Goal: Task Accomplishment & Management: Use online tool/utility

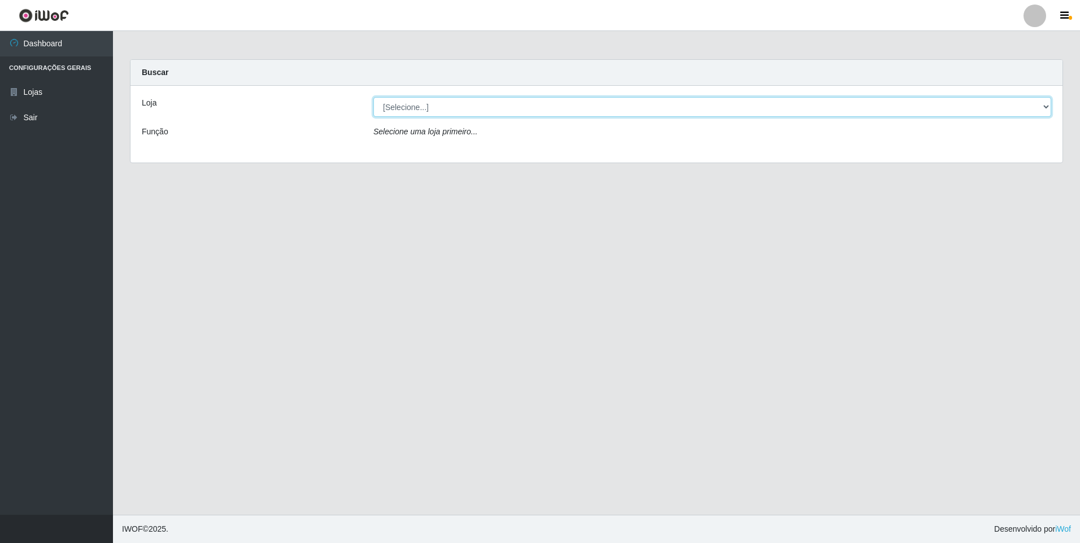
click at [1045, 104] on select "[Selecione...] Extrabom - Loja 01 Centro de Distribuição" at bounding box center [712, 107] width 678 height 20
select select "435"
click at [373, 97] on select "[Selecione...] Extrabom - Loja 01 Centro de Distribuição" at bounding box center [712, 107] width 678 height 20
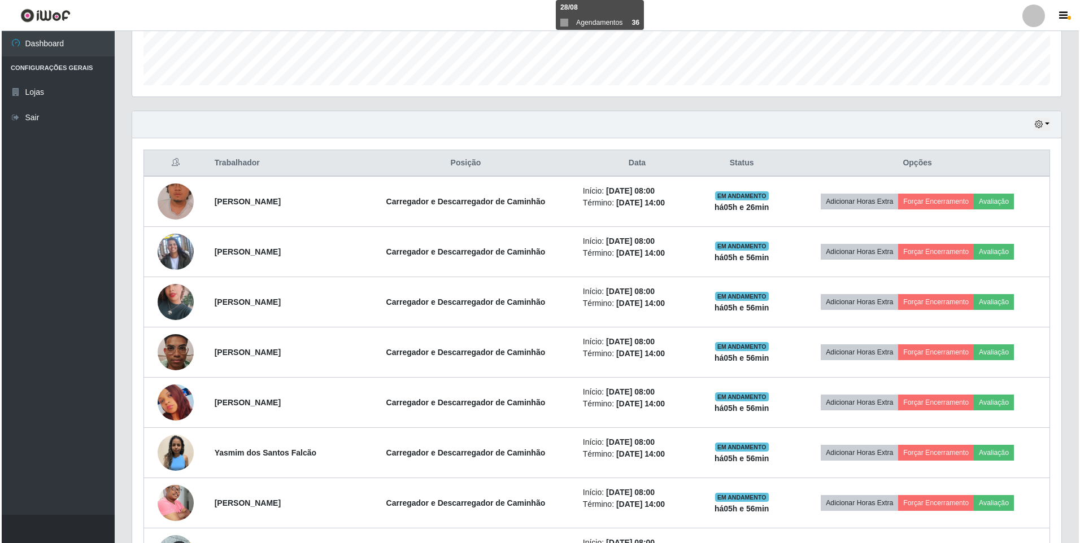
scroll to position [339, 0]
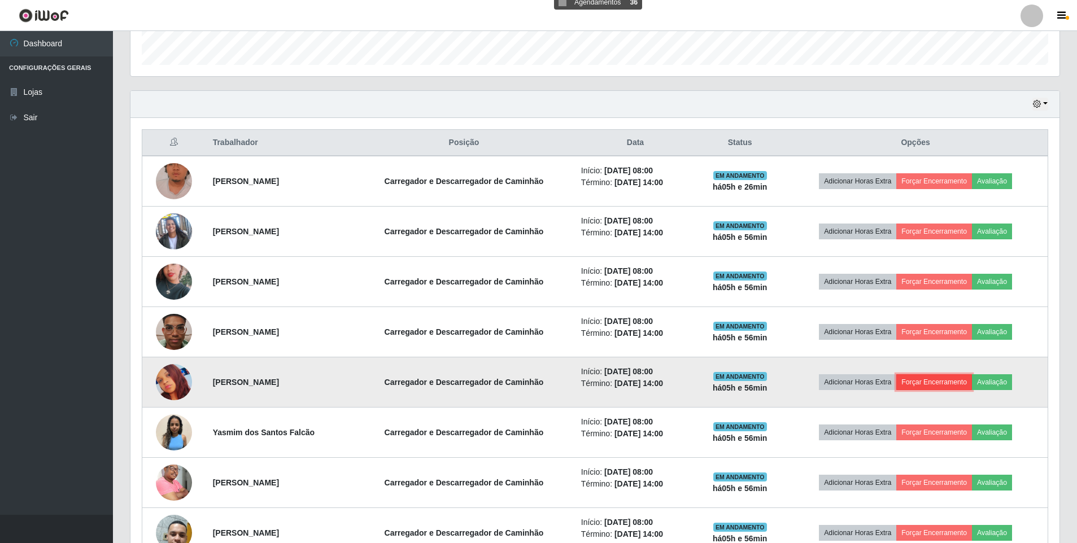
click at [932, 386] on button "Forçar Encerramento" at bounding box center [934, 382] width 76 height 16
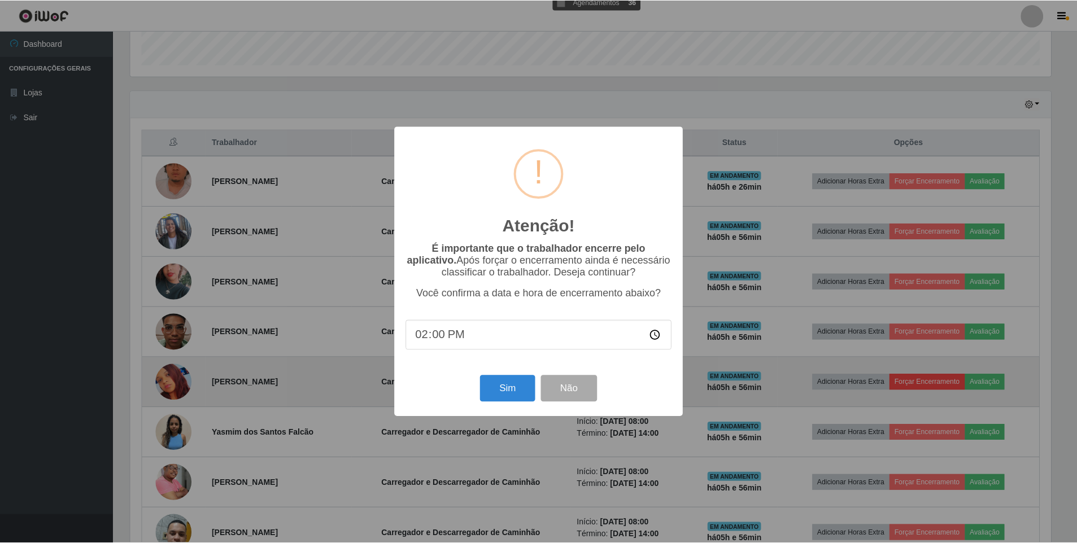
scroll to position [234, 923]
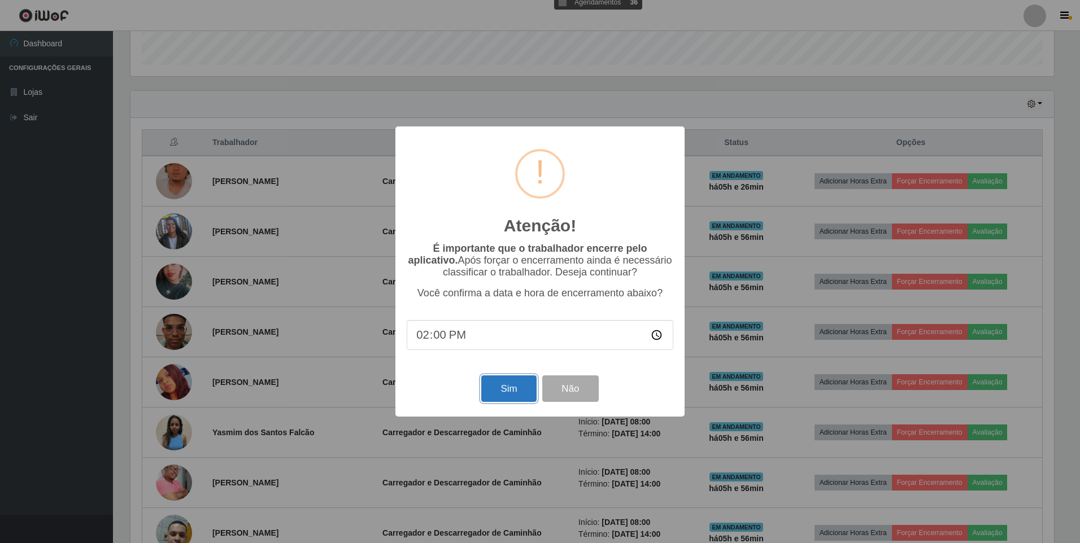
click at [513, 399] on button "Sim" at bounding box center [508, 389] width 55 height 27
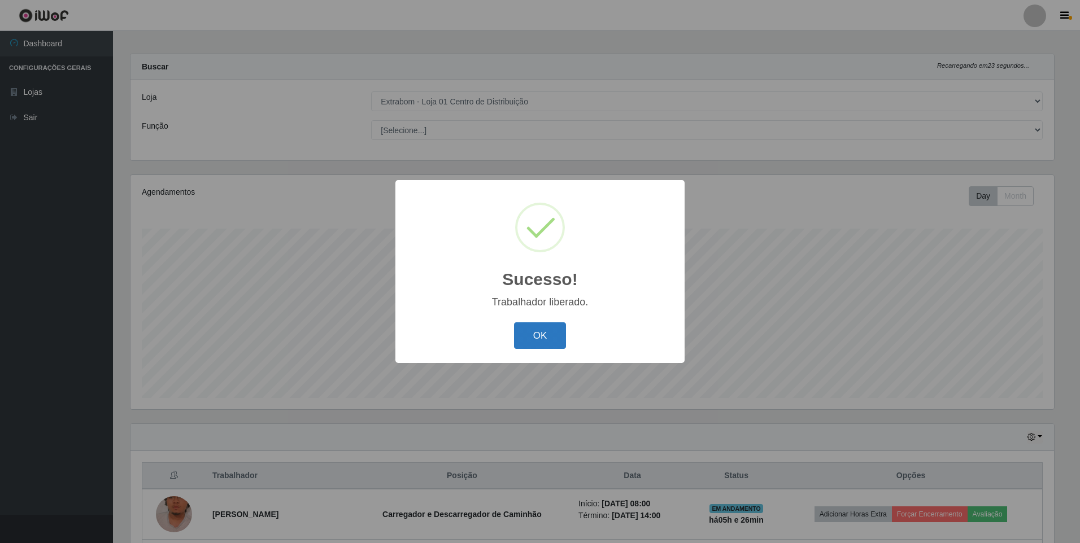
click at [548, 344] on button "OK" at bounding box center [540, 335] width 53 height 27
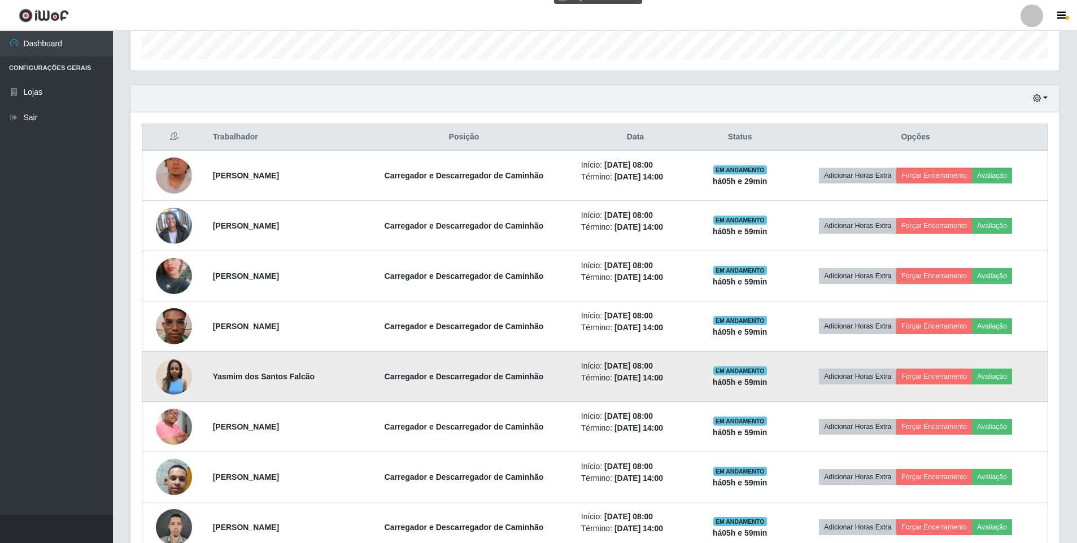
scroll to position [401, 0]
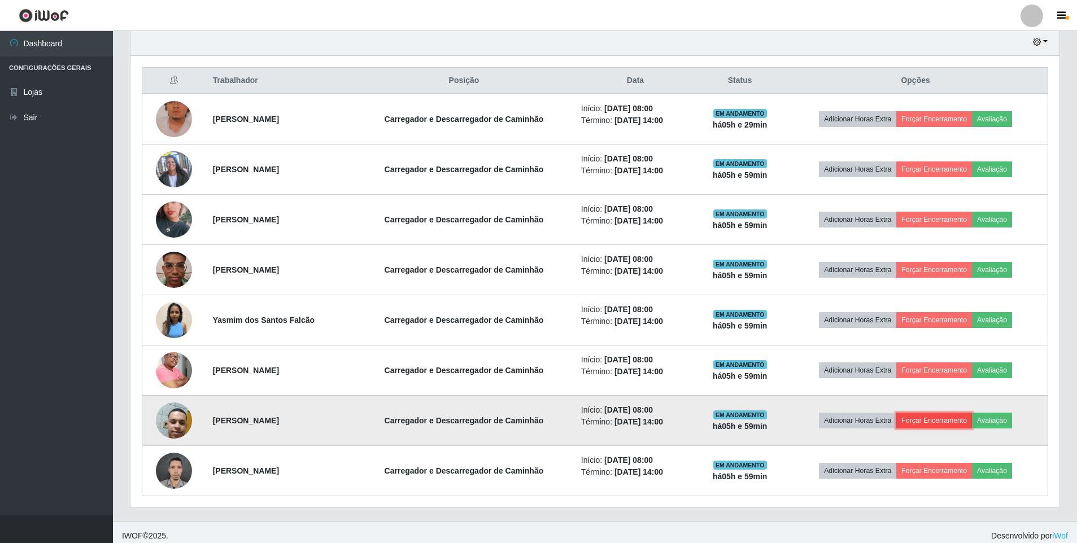
click at [944, 422] on button "Forçar Encerramento" at bounding box center [934, 421] width 76 height 16
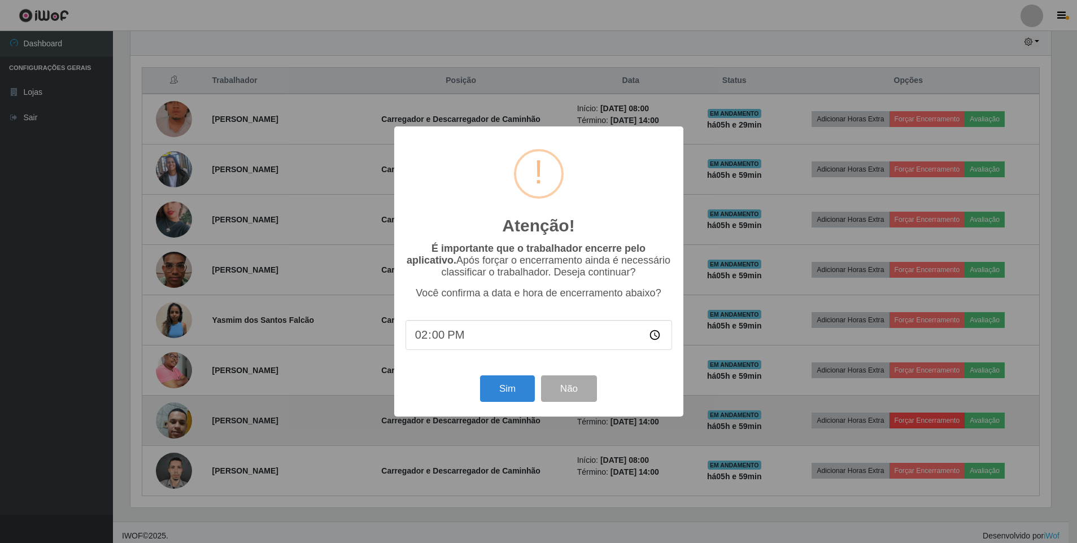
scroll to position [234, 923]
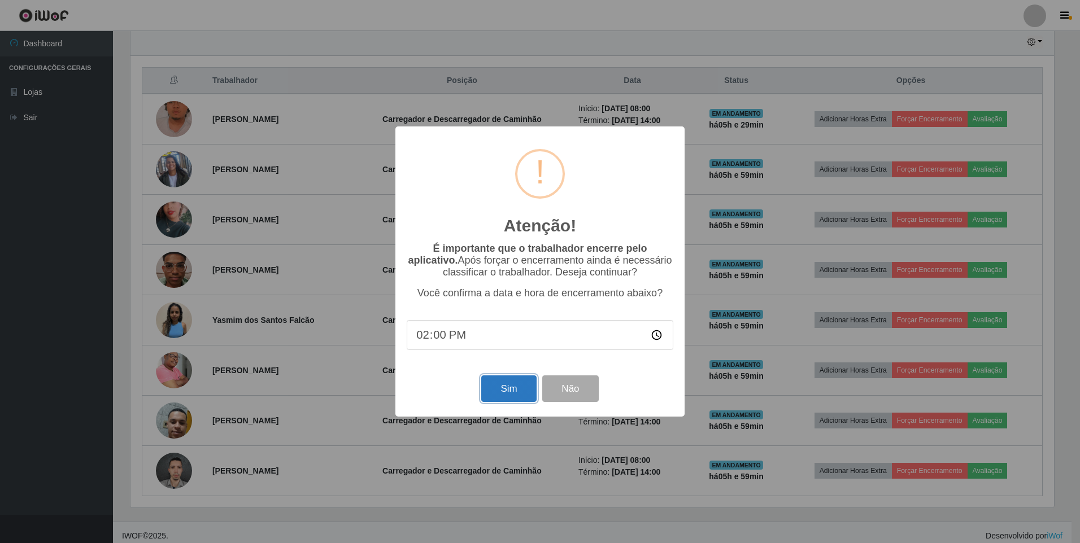
click at [516, 394] on button "Sim" at bounding box center [508, 389] width 55 height 27
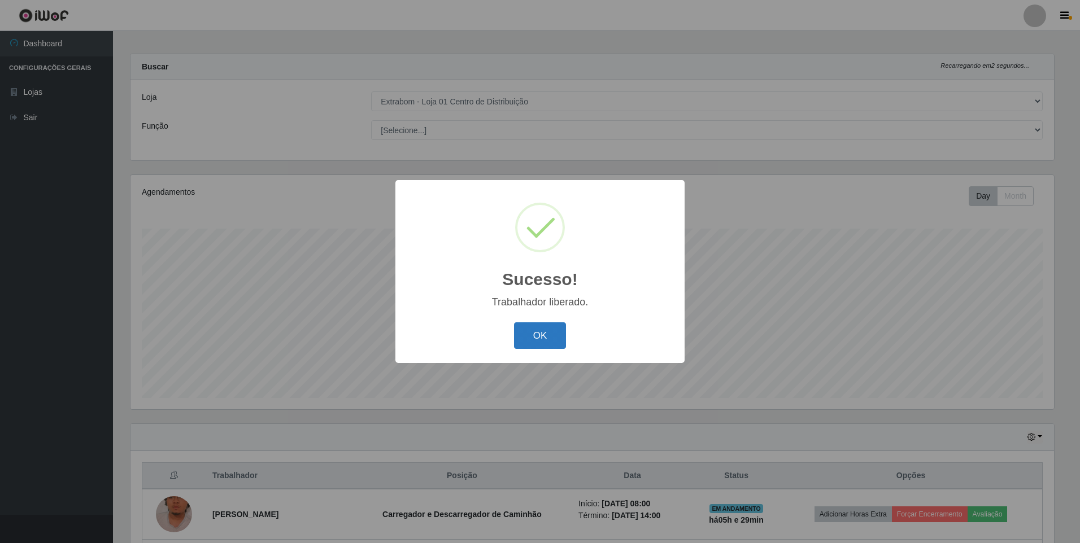
click at [523, 333] on button "OK" at bounding box center [540, 335] width 53 height 27
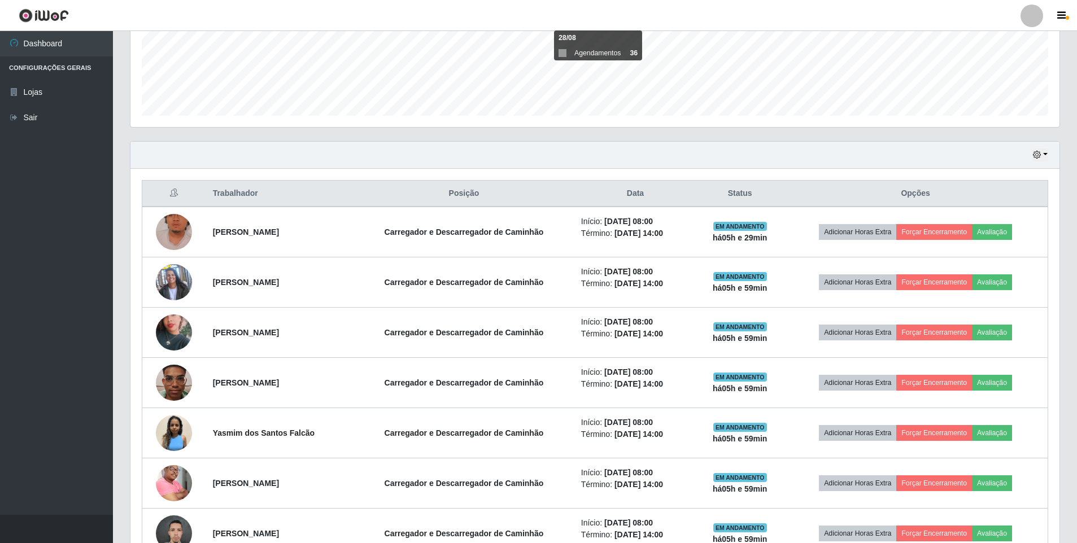
scroll to position [344, 0]
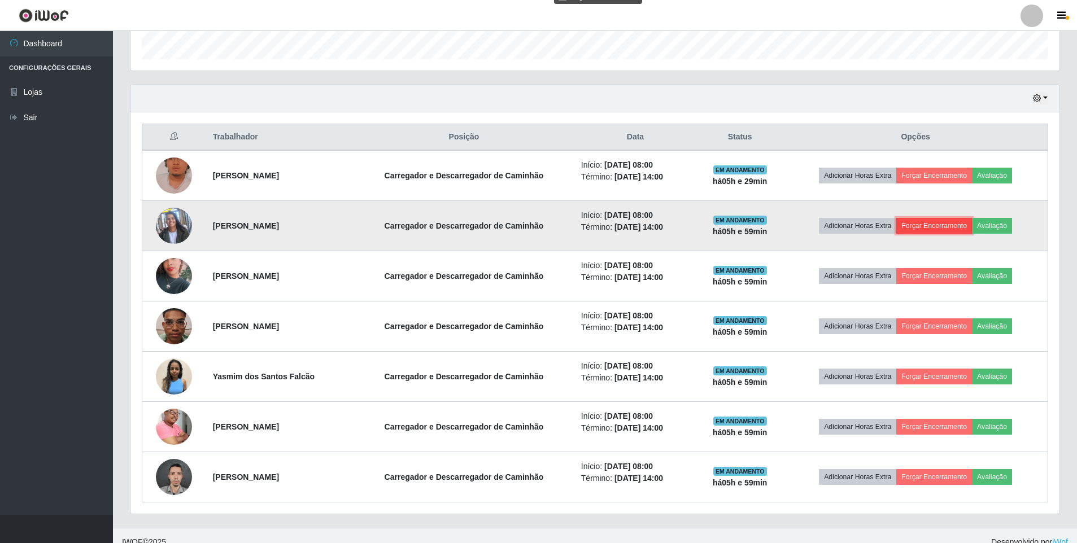
click at [930, 228] on button "Forçar Encerramento" at bounding box center [934, 226] width 76 height 16
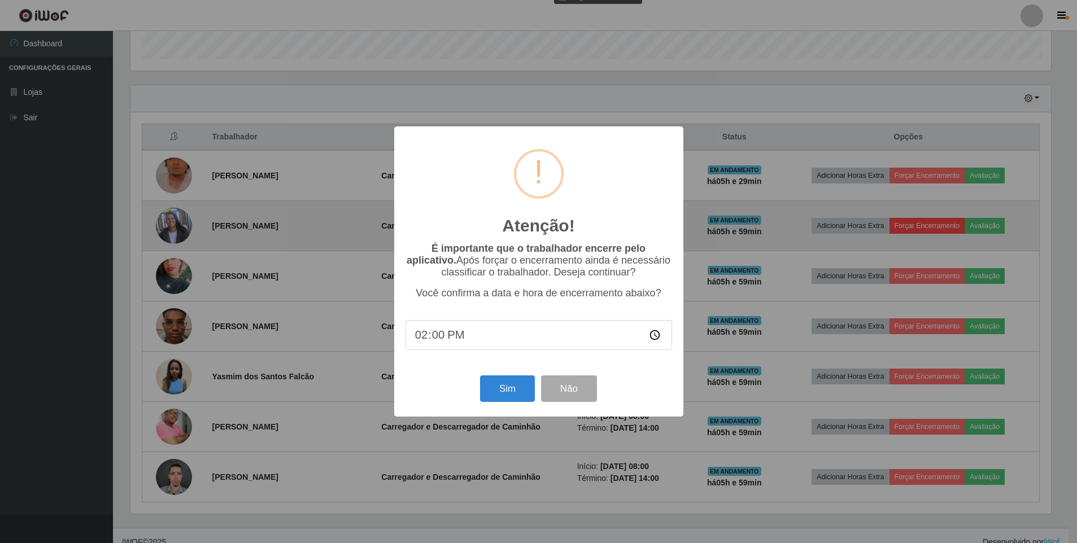
scroll to position [234, 923]
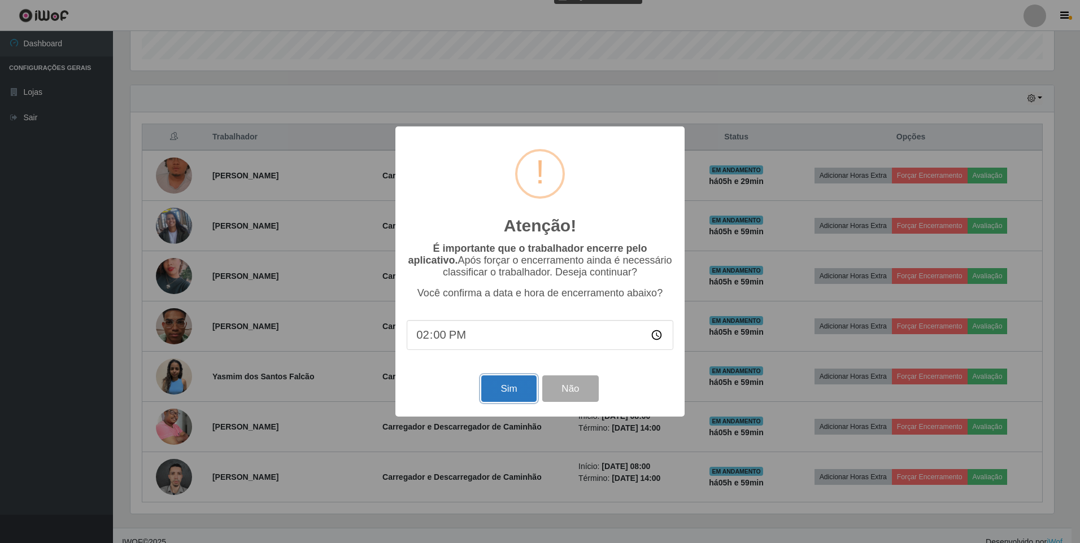
click at [516, 386] on button "Sim" at bounding box center [508, 389] width 55 height 27
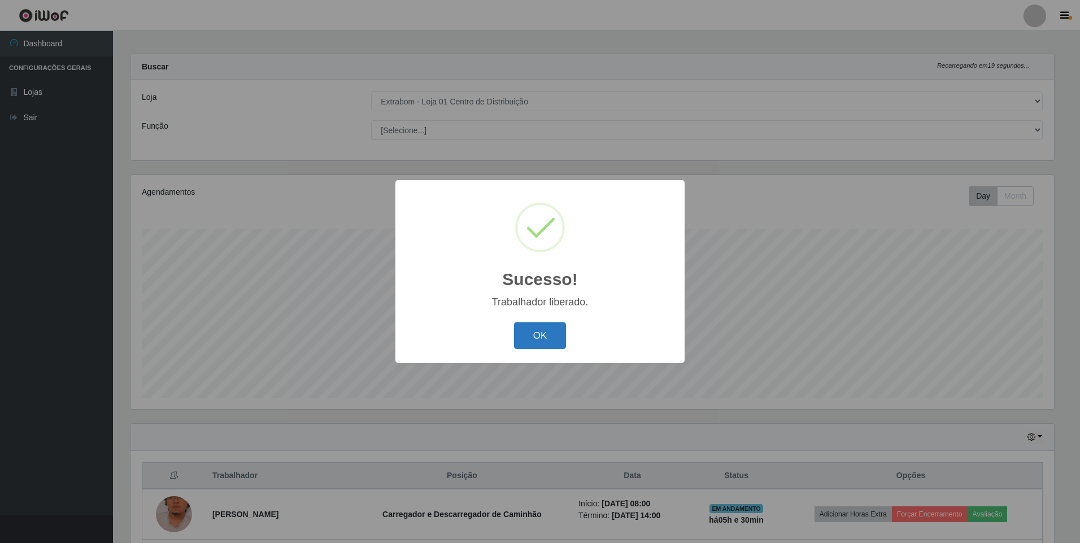
click at [549, 334] on button "OK" at bounding box center [540, 335] width 53 height 27
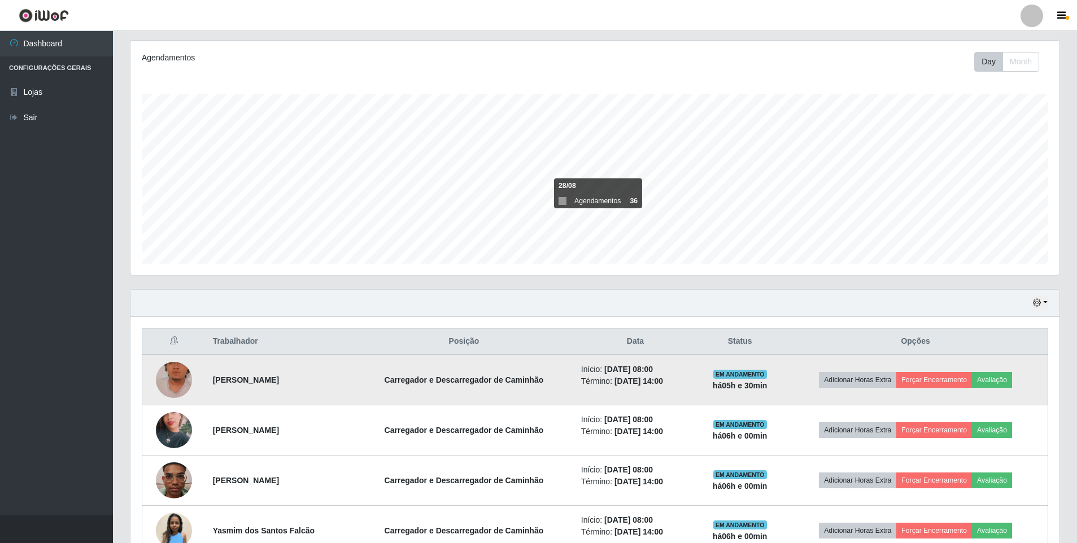
scroll to position [175, 0]
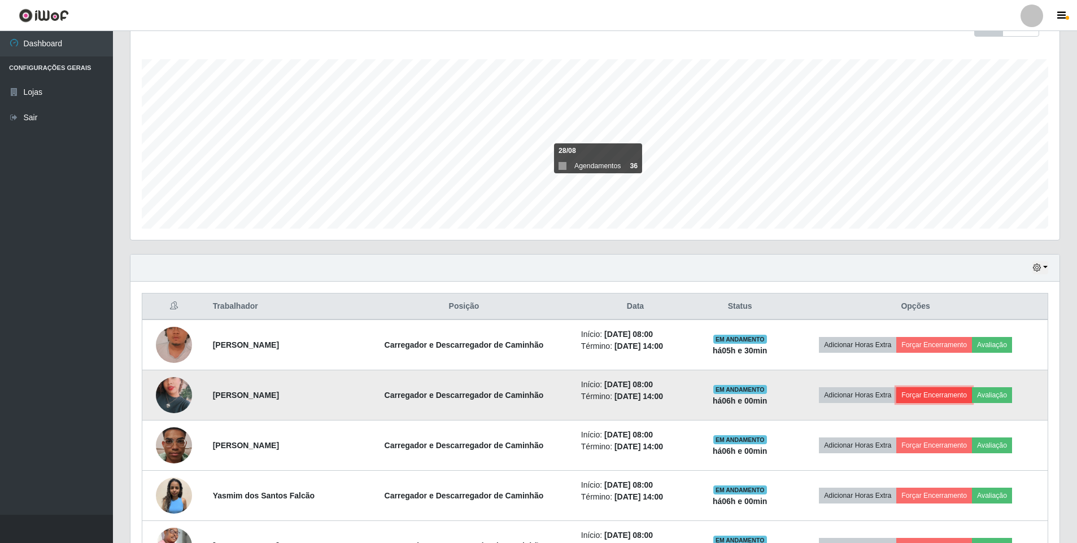
click at [923, 394] on button "Forçar Encerramento" at bounding box center [934, 395] width 76 height 16
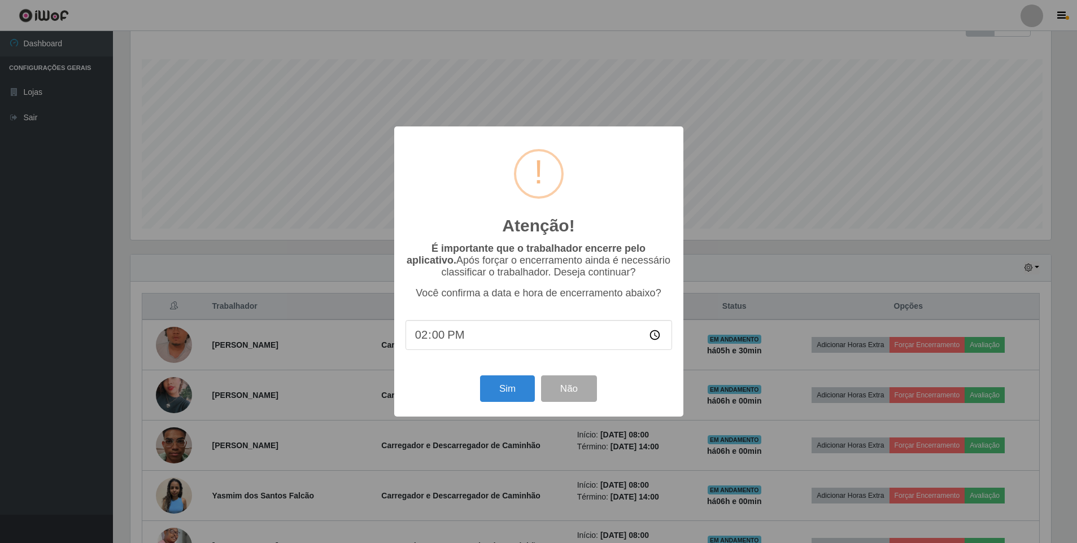
scroll to position [234, 923]
click at [511, 396] on button "Sim" at bounding box center [508, 389] width 55 height 27
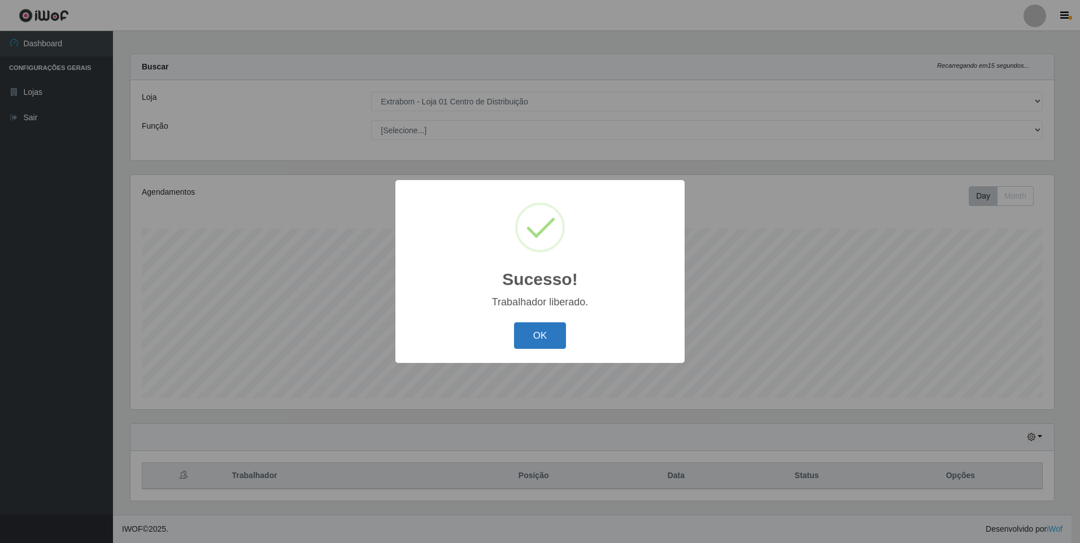
click at [535, 339] on button "OK" at bounding box center [540, 335] width 53 height 27
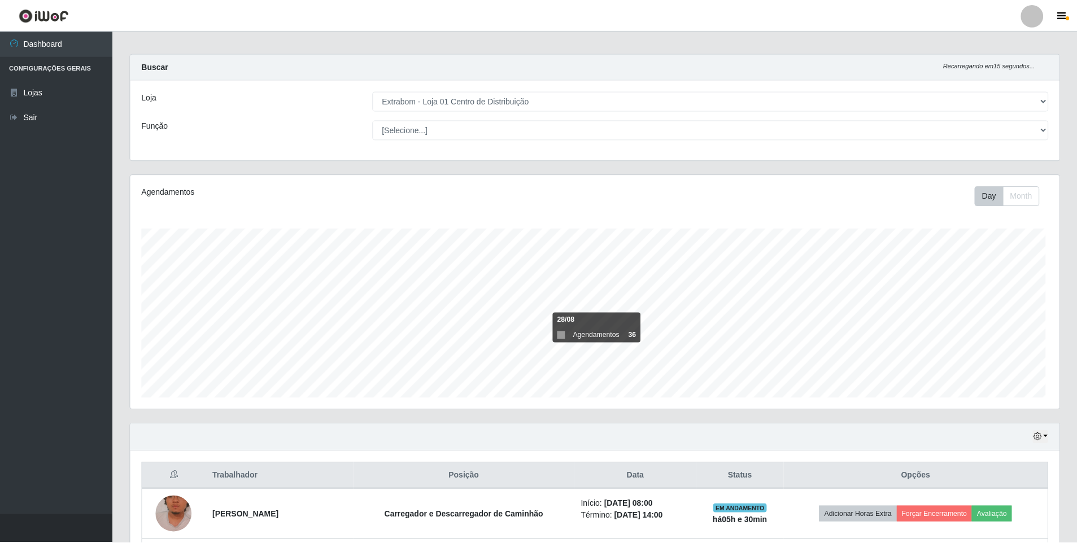
scroll to position [0, 0]
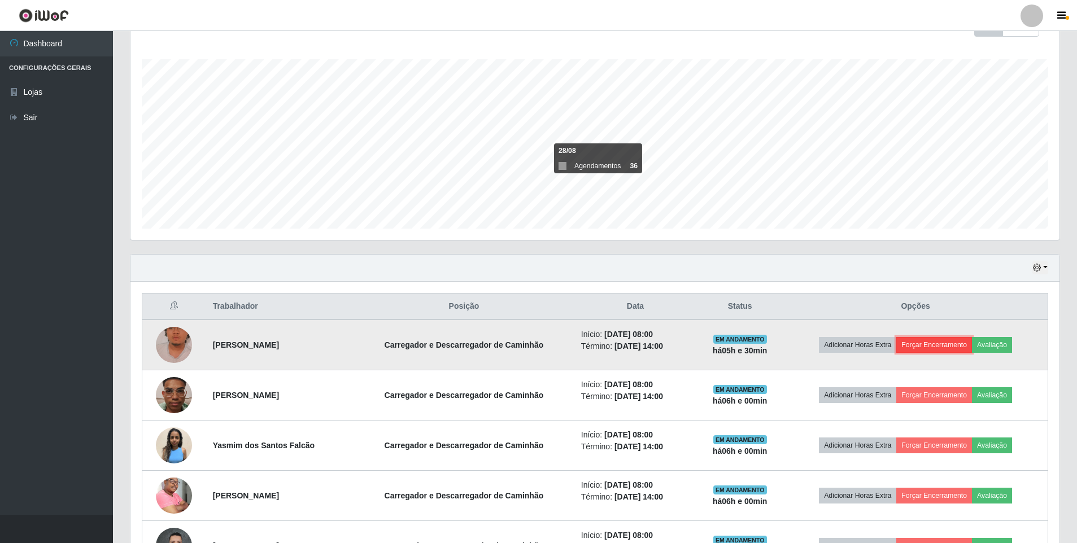
click at [926, 347] on button "Forçar Encerramento" at bounding box center [934, 345] width 76 height 16
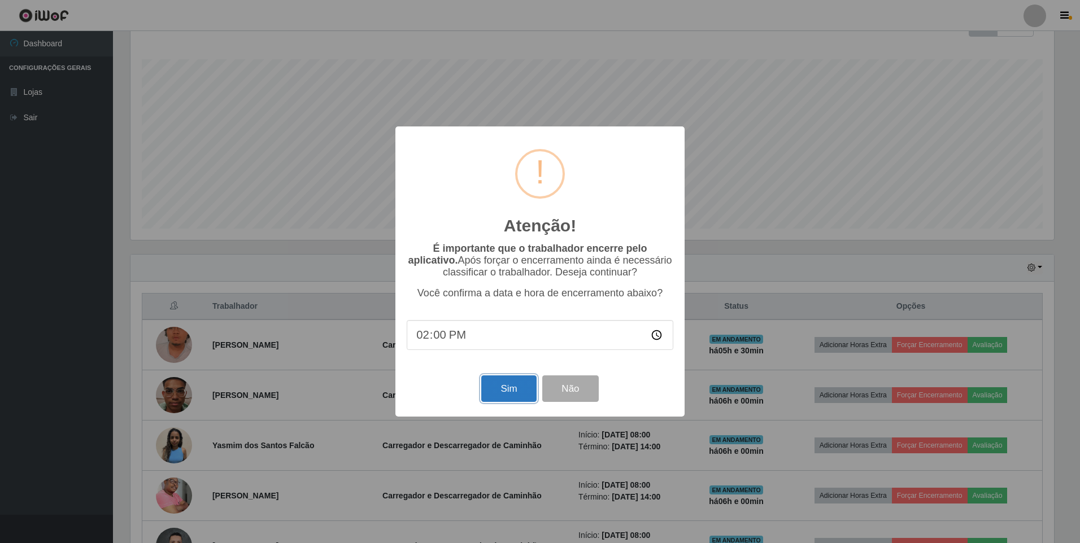
click at [492, 386] on button "Sim" at bounding box center [508, 389] width 55 height 27
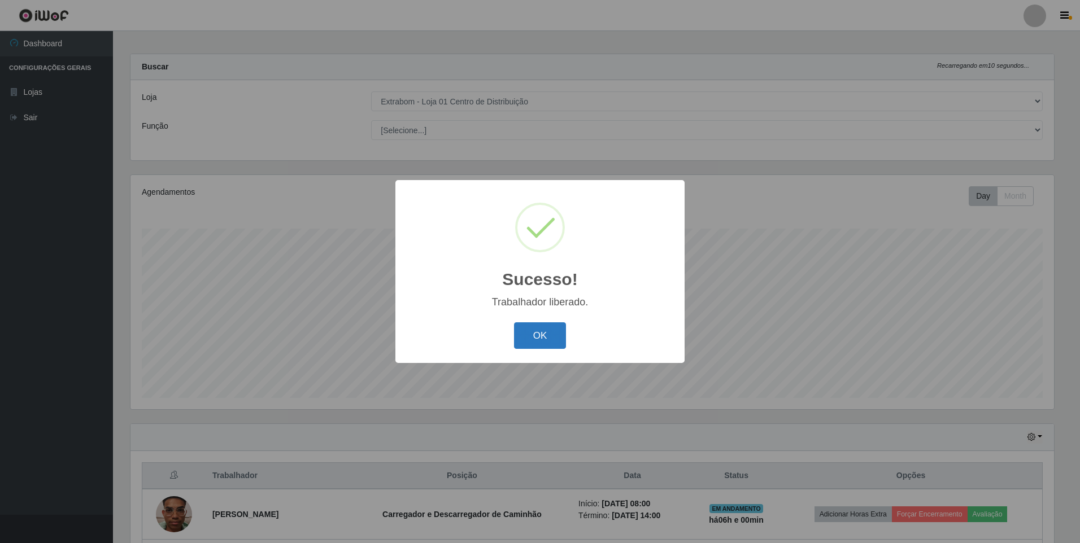
click at [535, 341] on button "OK" at bounding box center [540, 335] width 53 height 27
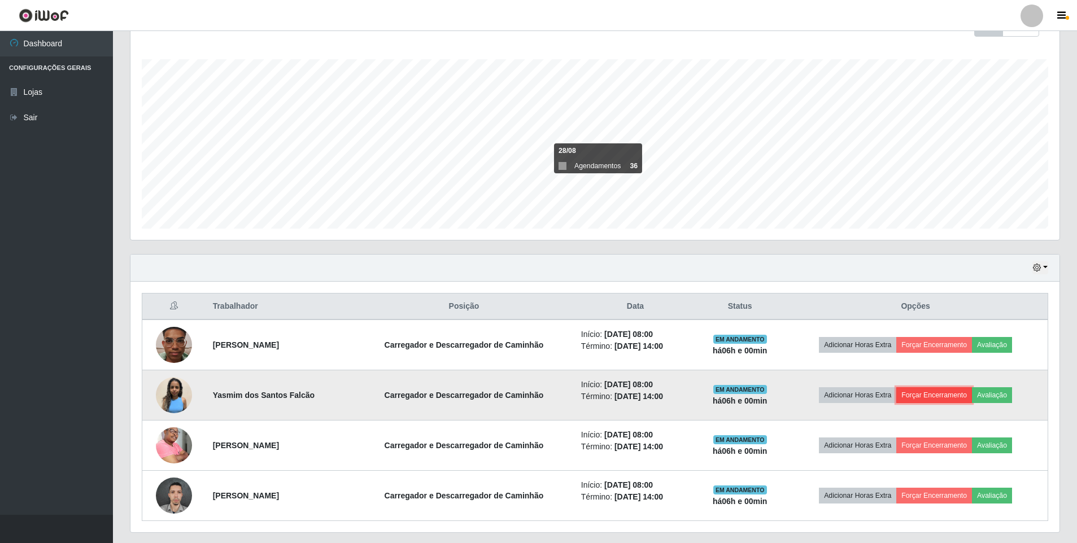
click at [928, 392] on button "Forçar Encerramento" at bounding box center [934, 395] width 76 height 16
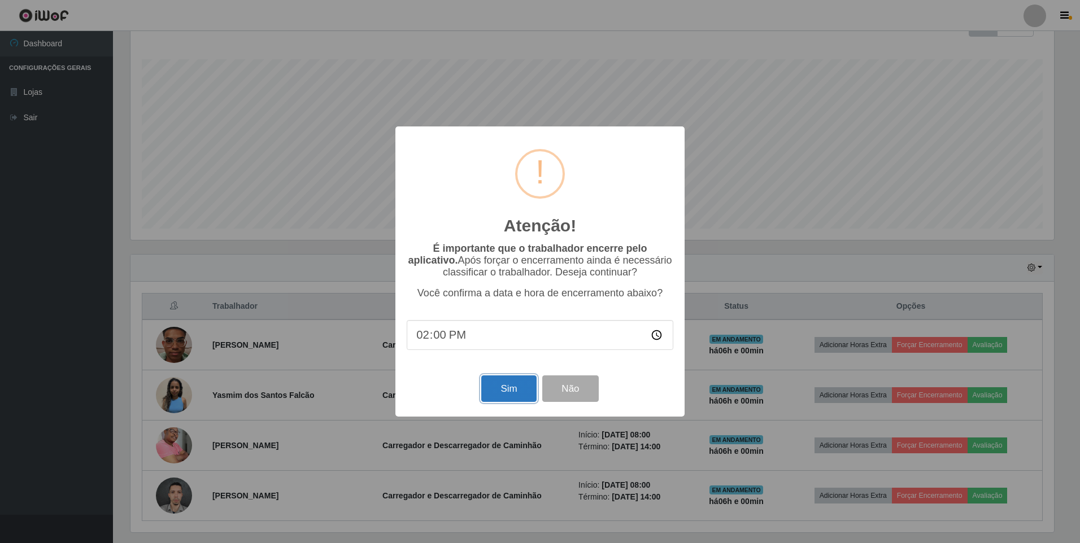
click at [509, 397] on button "Sim" at bounding box center [508, 389] width 55 height 27
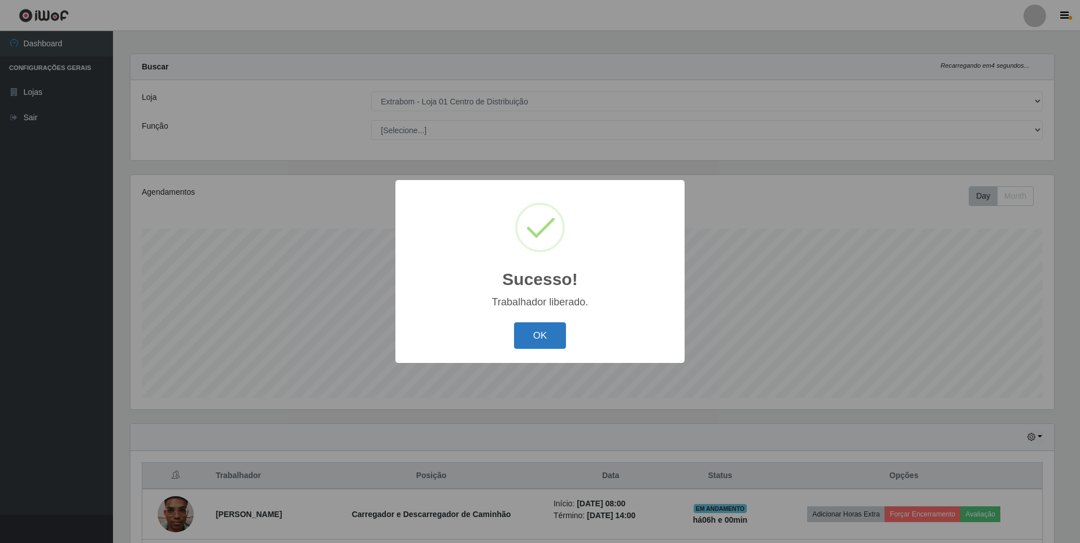
click at [542, 348] on button "OK" at bounding box center [540, 335] width 53 height 27
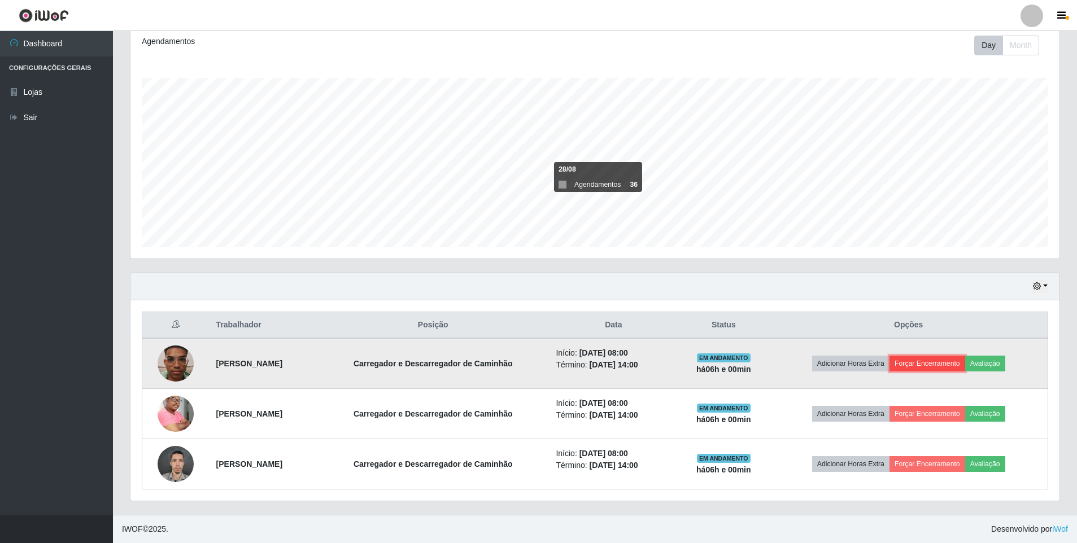
click at [929, 361] on button "Forçar Encerramento" at bounding box center [927, 364] width 76 height 16
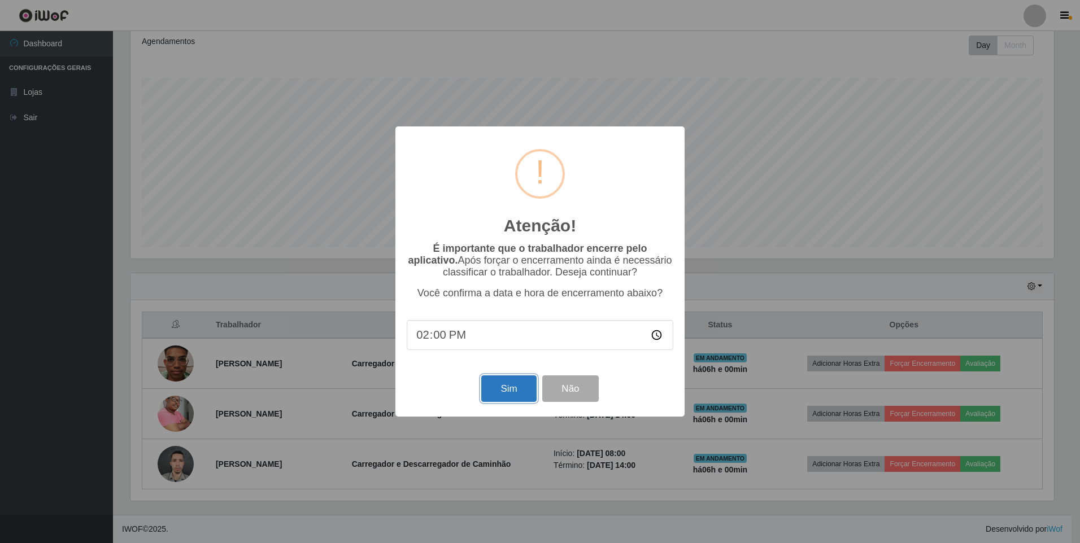
click at [499, 394] on button "Sim" at bounding box center [508, 389] width 55 height 27
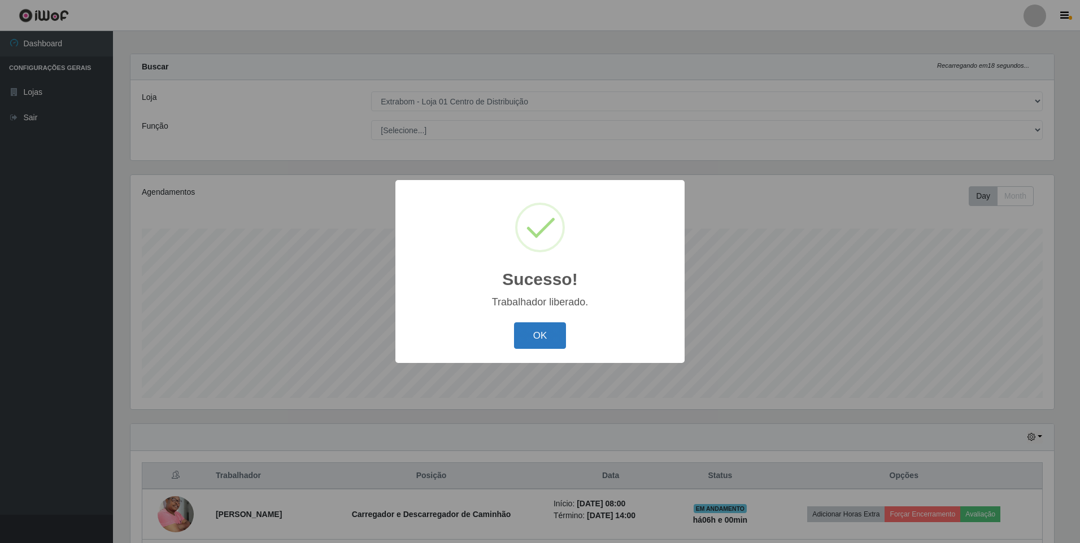
click at [543, 335] on button "OK" at bounding box center [540, 335] width 53 height 27
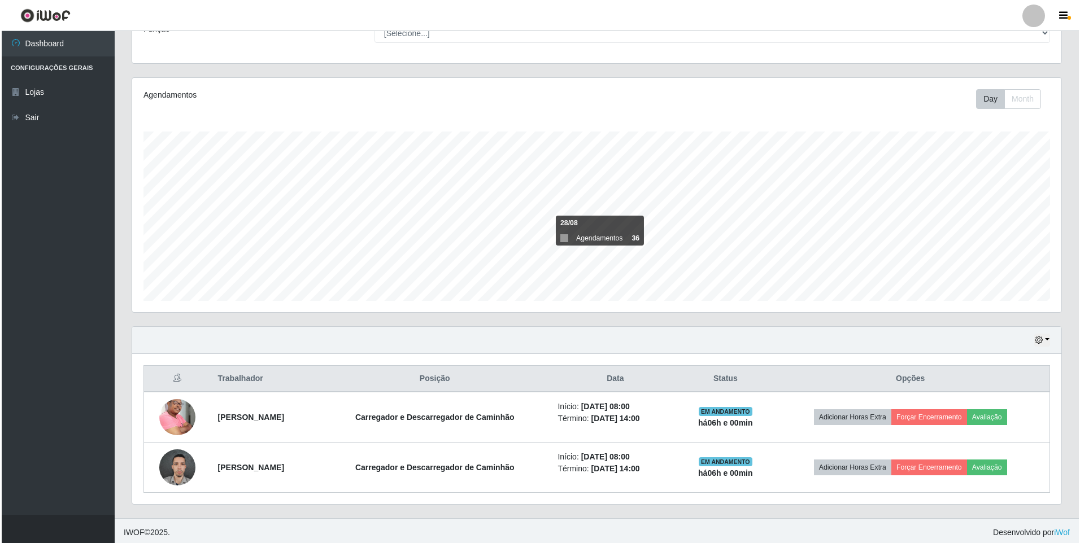
scroll to position [106, 0]
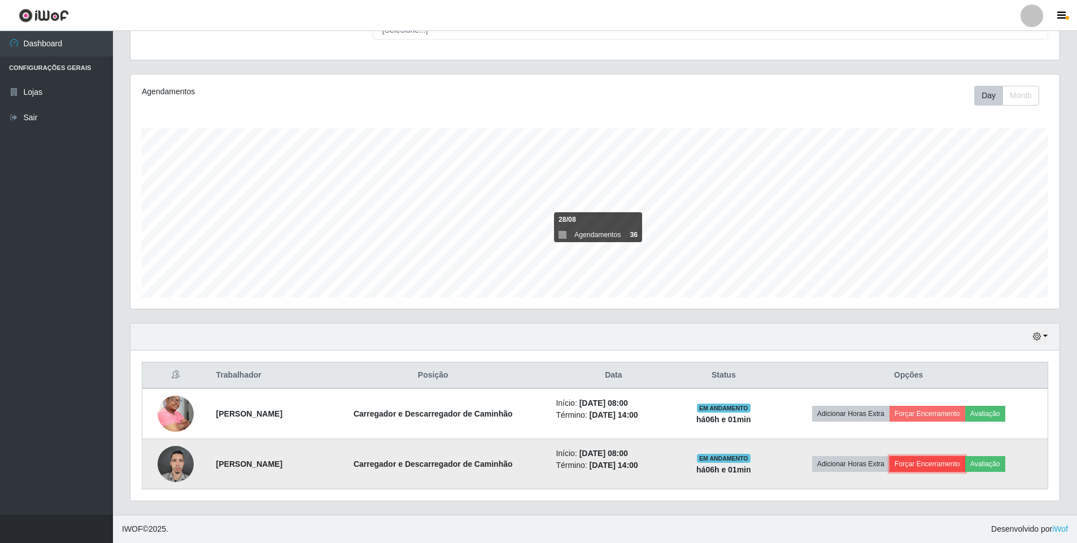
click at [943, 470] on button "Forçar Encerramento" at bounding box center [927, 464] width 76 height 16
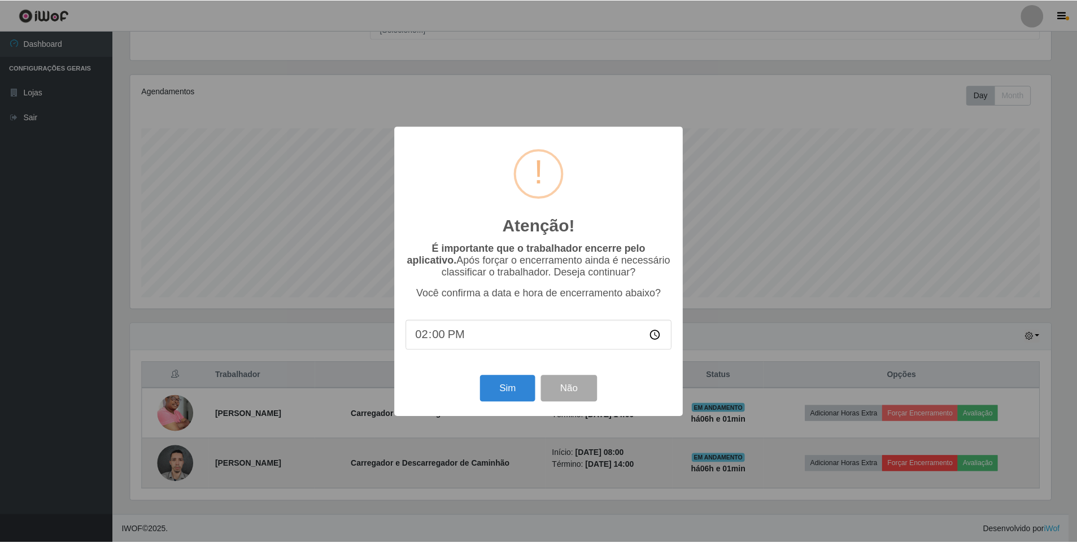
scroll to position [234, 923]
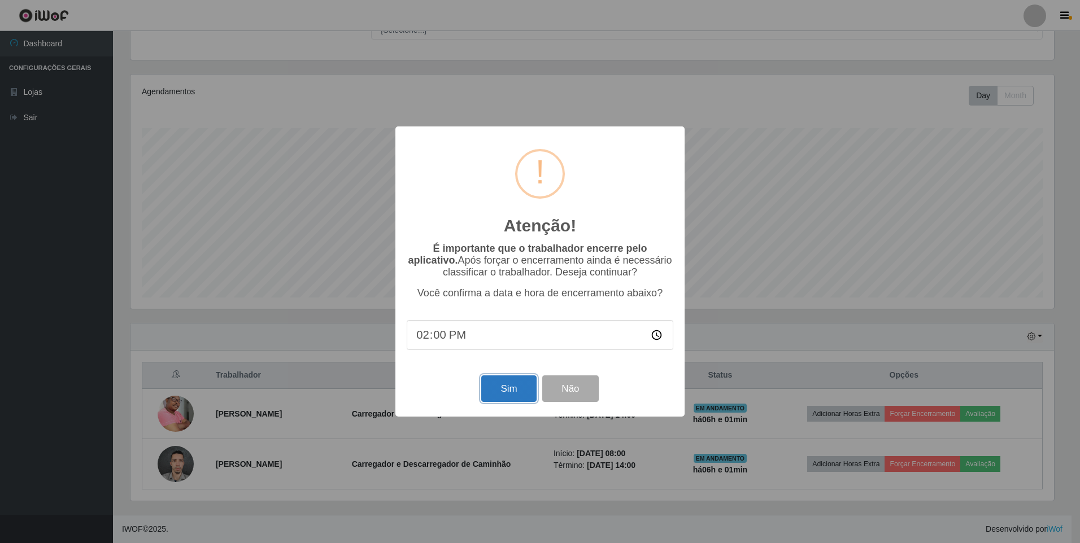
click at [498, 396] on button "Sim" at bounding box center [508, 389] width 55 height 27
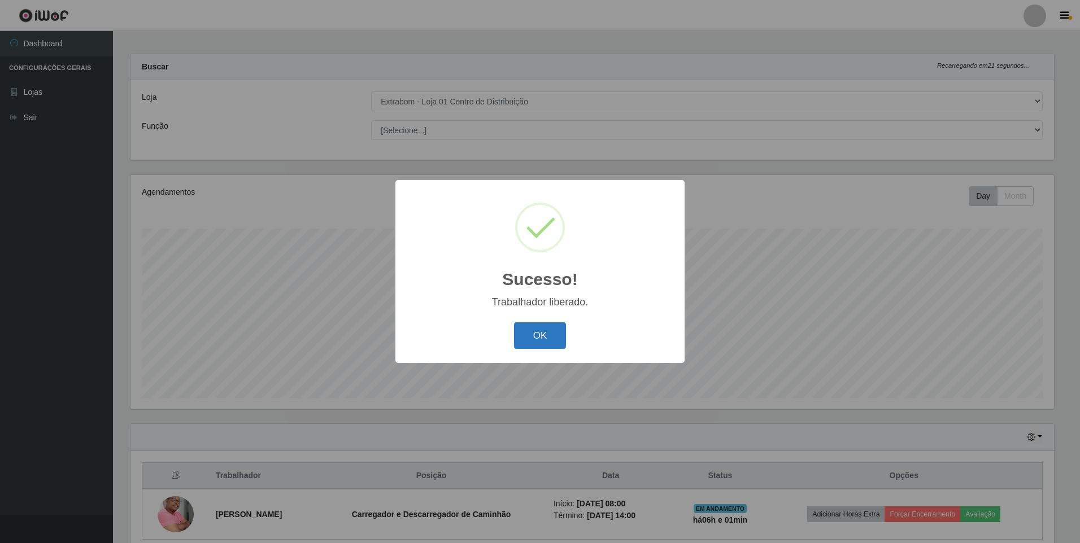
click at [542, 334] on button "OK" at bounding box center [540, 335] width 53 height 27
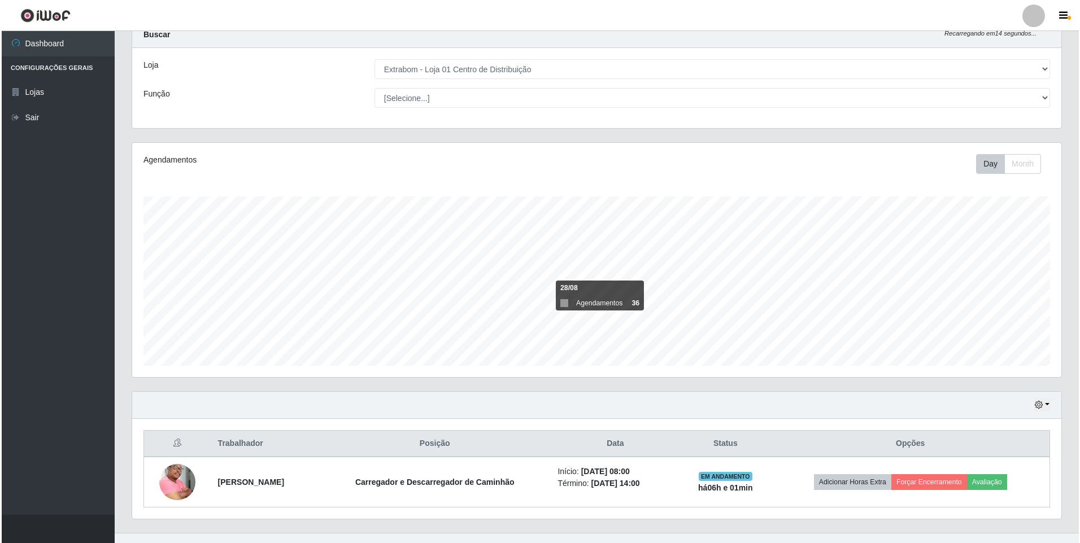
scroll to position [56, 0]
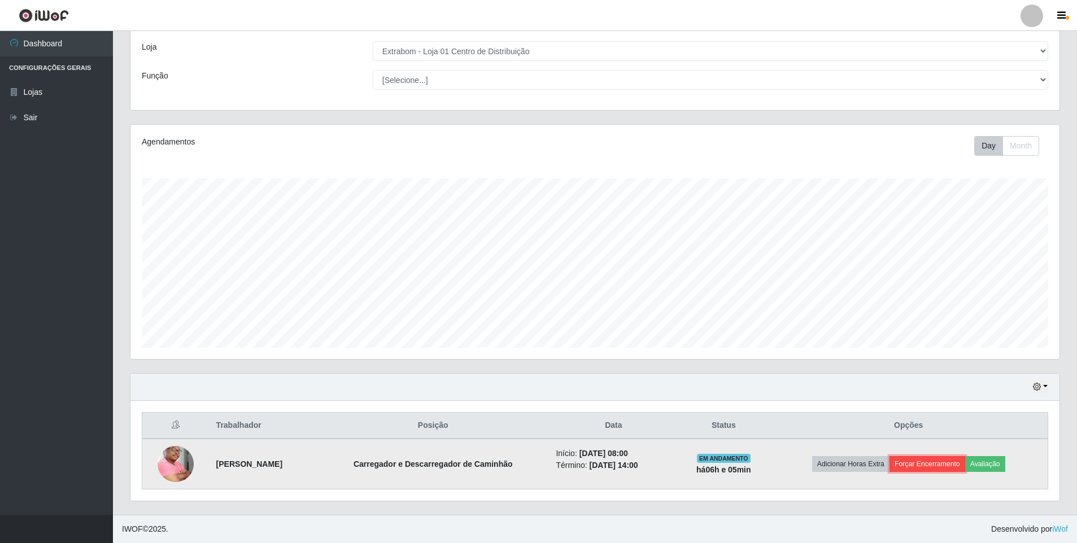
click at [948, 465] on button "Forçar Encerramento" at bounding box center [927, 464] width 76 height 16
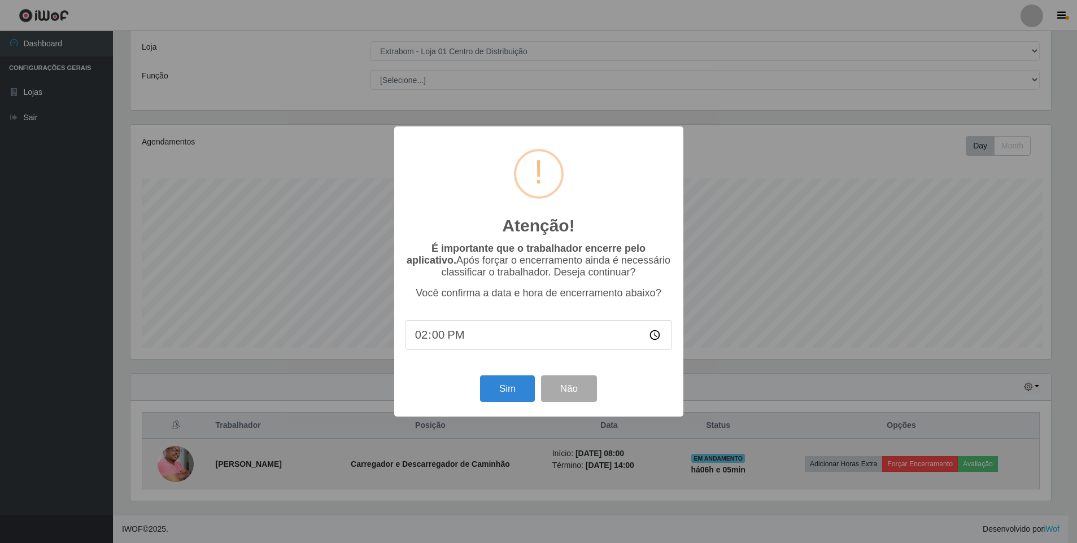
scroll to position [234, 923]
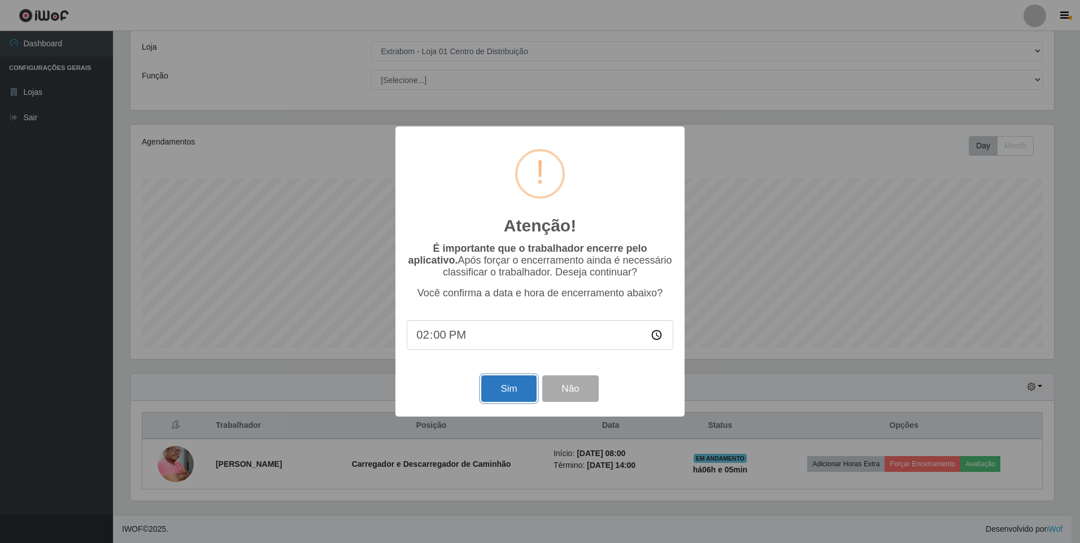
click at [504, 392] on button "Sim" at bounding box center [508, 389] width 55 height 27
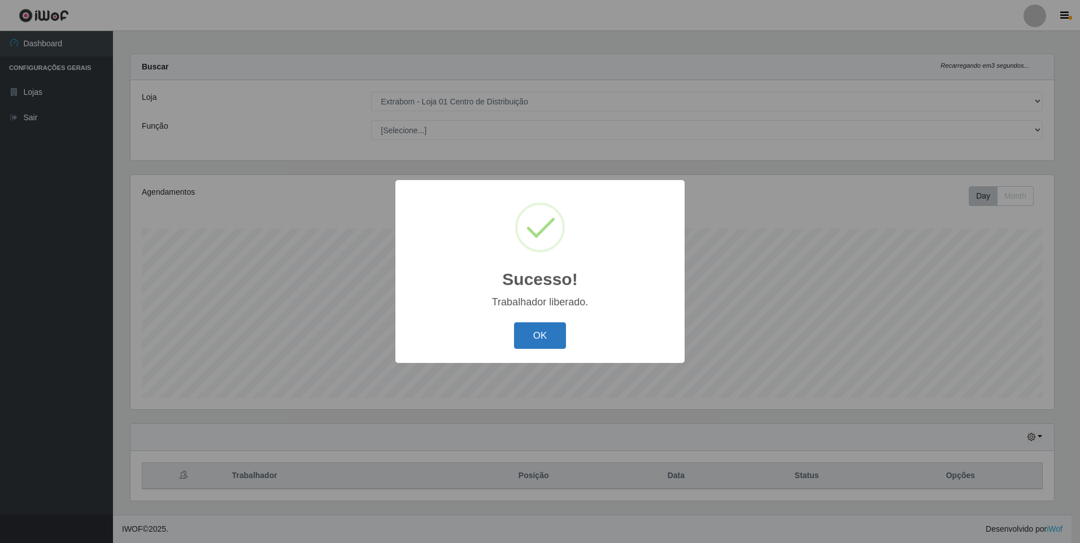
click at [518, 330] on button "OK" at bounding box center [540, 335] width 53 height 27
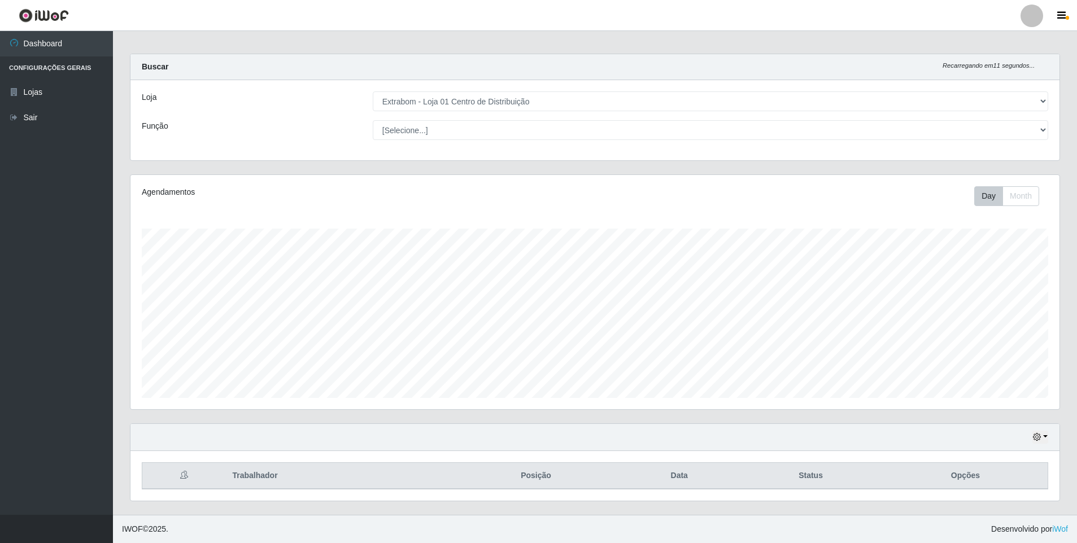
scroll to position [0, 0]
